Goal: Communication & Community: Answer question/provide support

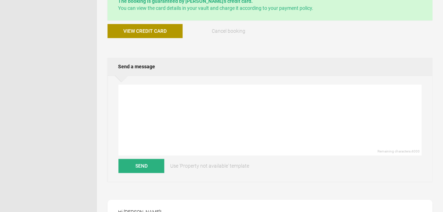
scroll to position [213, 0]
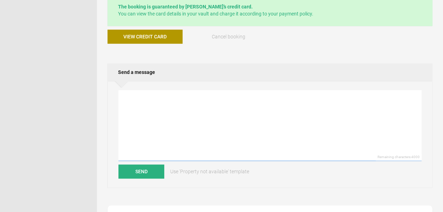
click at [177, 99] on textarea at bounding box center [269, 125] width 303 height 71
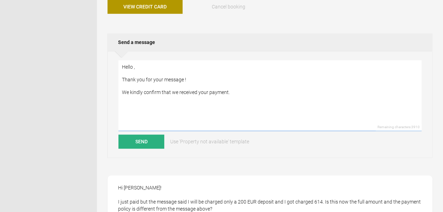
scroll to position [241, 0]
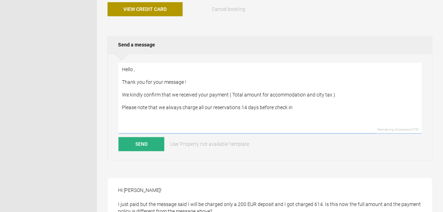
click at [180, 109] on textarea "Hello , Thank you for your message ! We kindly confirm that we received your pa…" at bounding box center [269, 98] width 303 height 71
click at [314, 107] on textarea "Hello , Thank you for your message ! We kindly confirm that we received your pa…" at bounding box center [269, 98] width 303 height 71
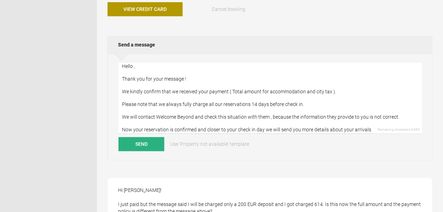
scroll to position [0, 0]
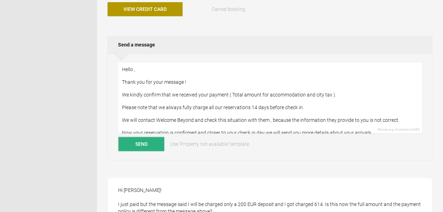
type textarea "Hello , Thank you for your message ! We kindly confirm that we received your pa…"
click at [149, 146] on button "Send" at bounding box center [141, 144] width 46 height 14
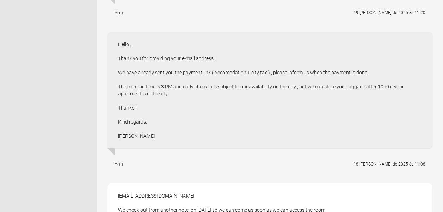
scroll to position [1008, 0]
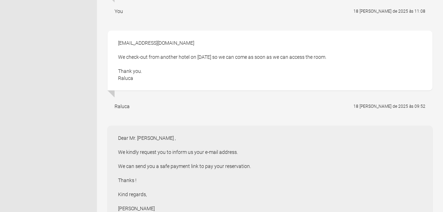
drag, startPoint x: 118, startPoint y: 42, endPoint x: 172, endPoint y: 39, distance: 53.6
click at [172, 39] on div "[EMAIL_ADDRESS][DOMAIN_NAME] We check-out from another hotel on [DATE] so we ca…" at bounding box center [269, 61] width 325 height 60
copy div "[EMAIL_ADDRESS][DOMAIN_NAME]"
